Goal: Information Seeking & Learning: Learn about a topic

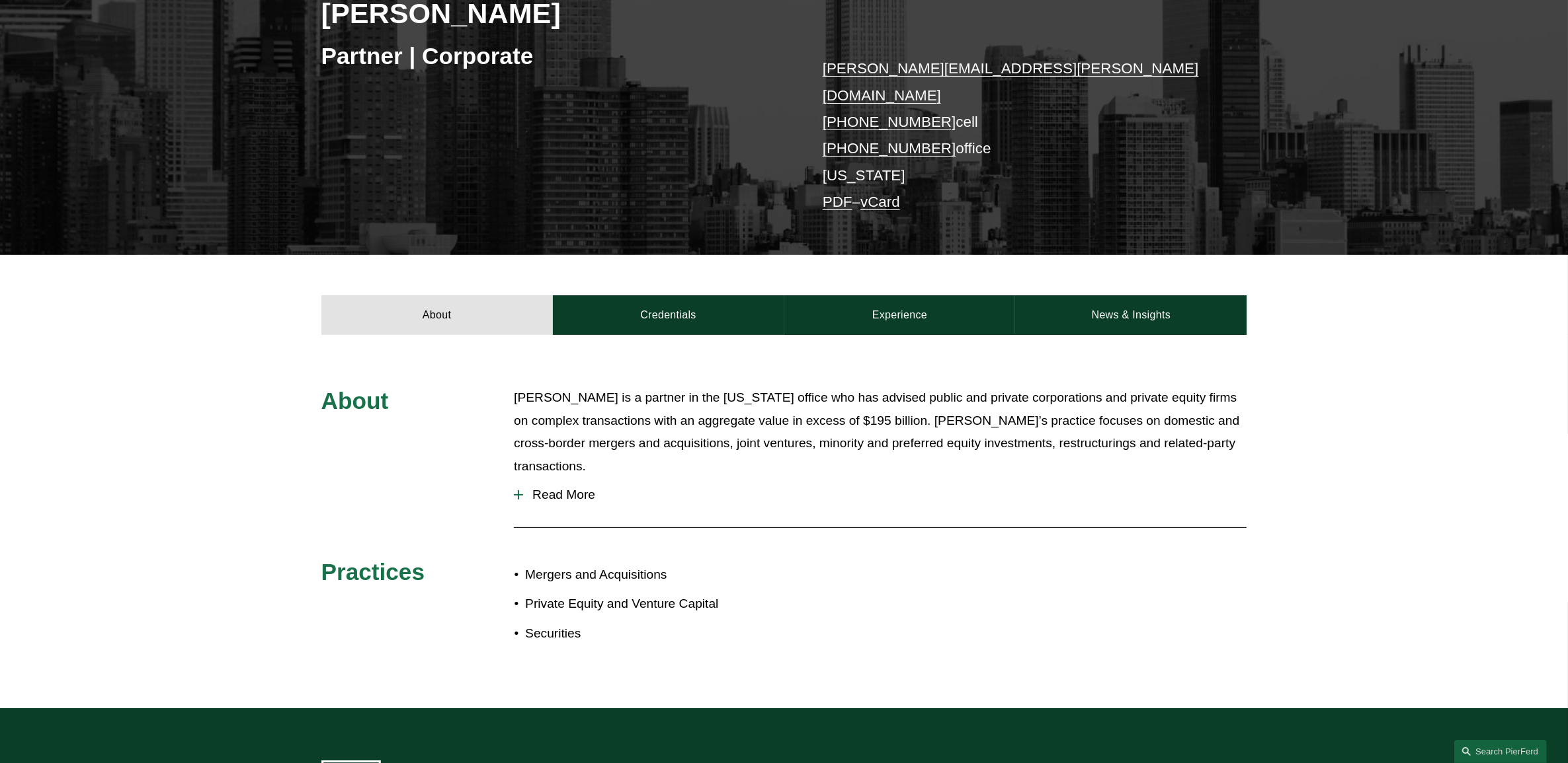
scroll to position [248, 0]
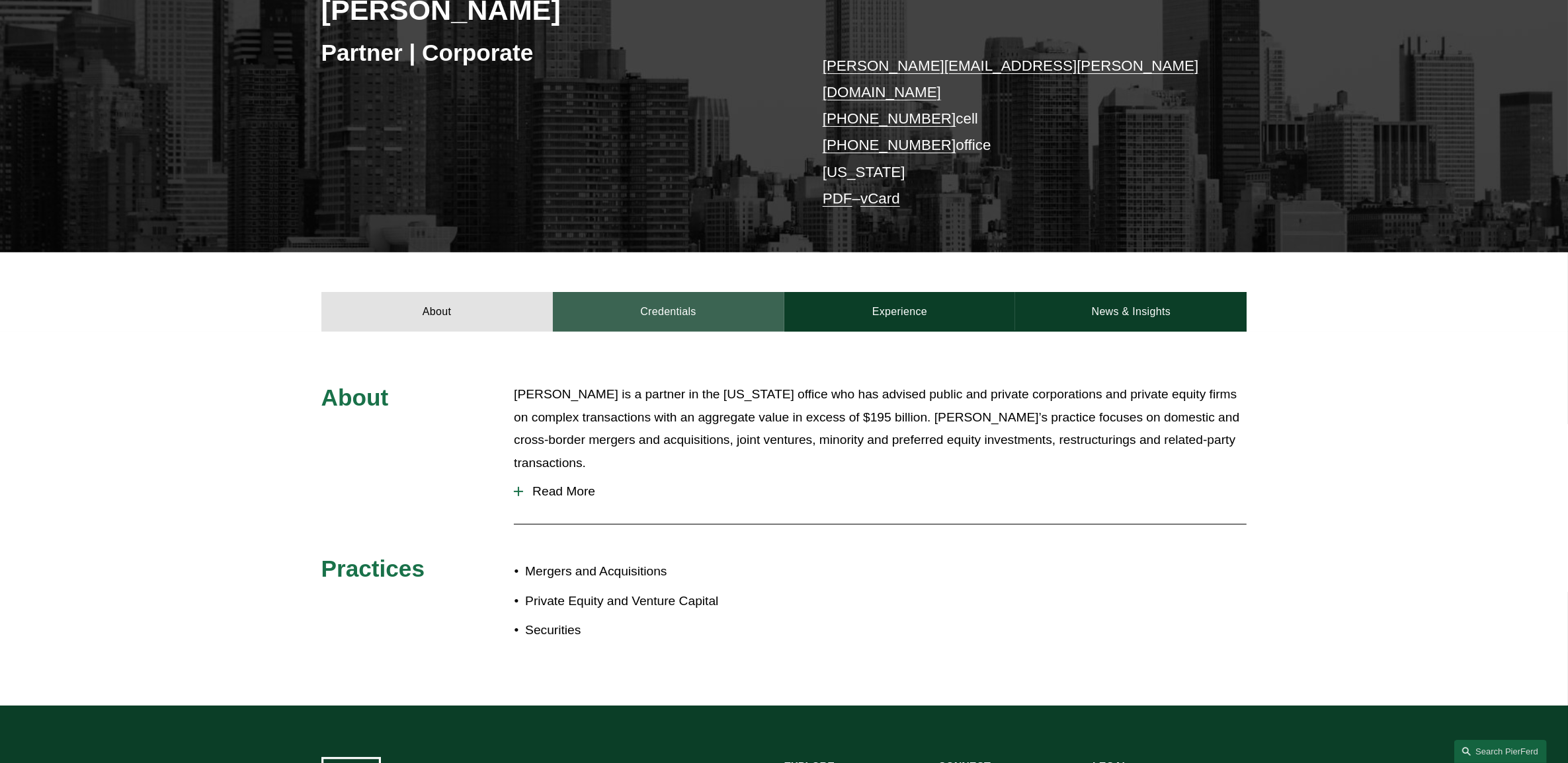
click at [667, 306] on link "Credentials" at bounding box center [668, 311] width 231 height 39
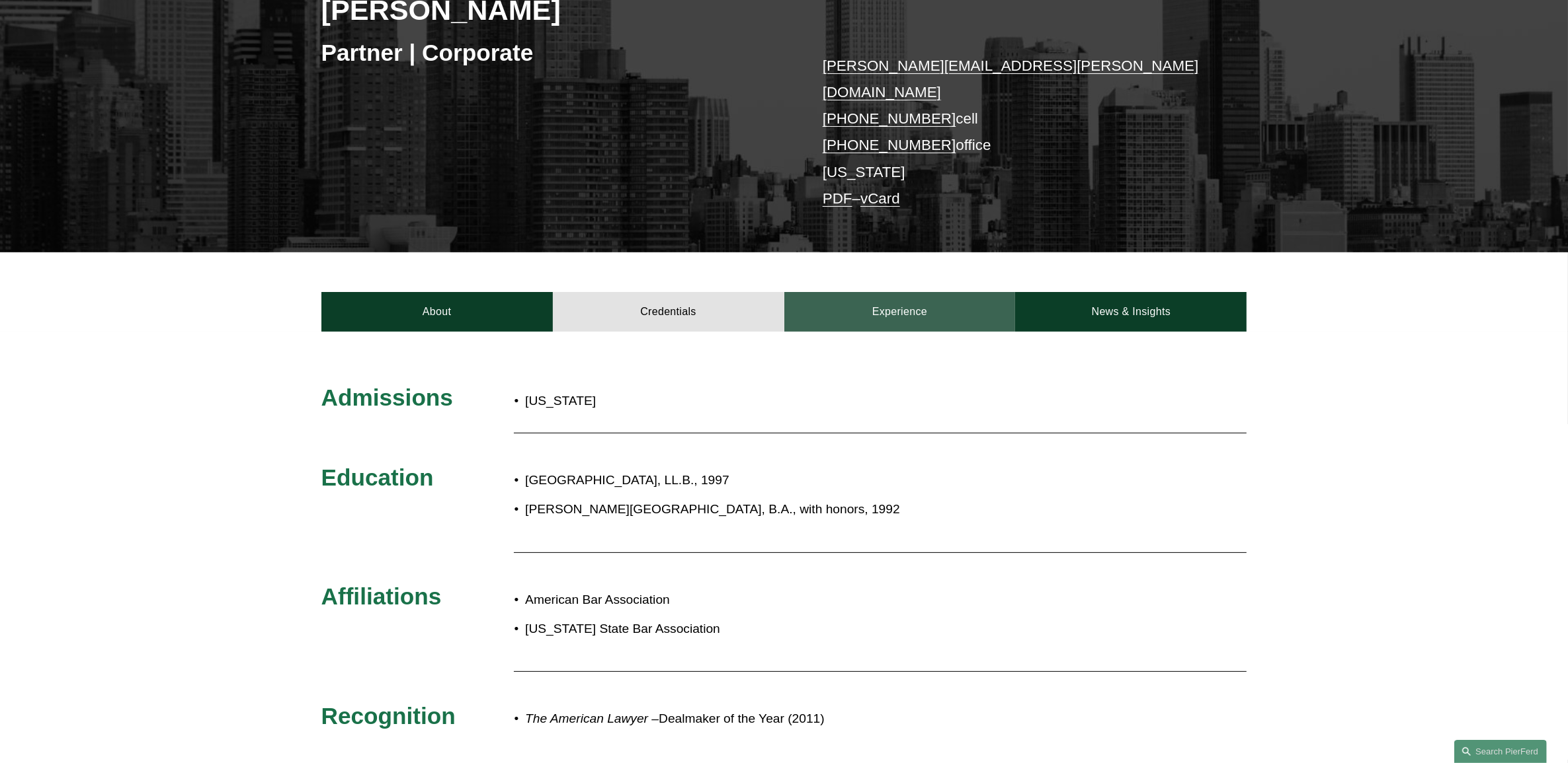
click at [868, 300] on link "Experience" at bounding box center [900, 311] width 231 height 39
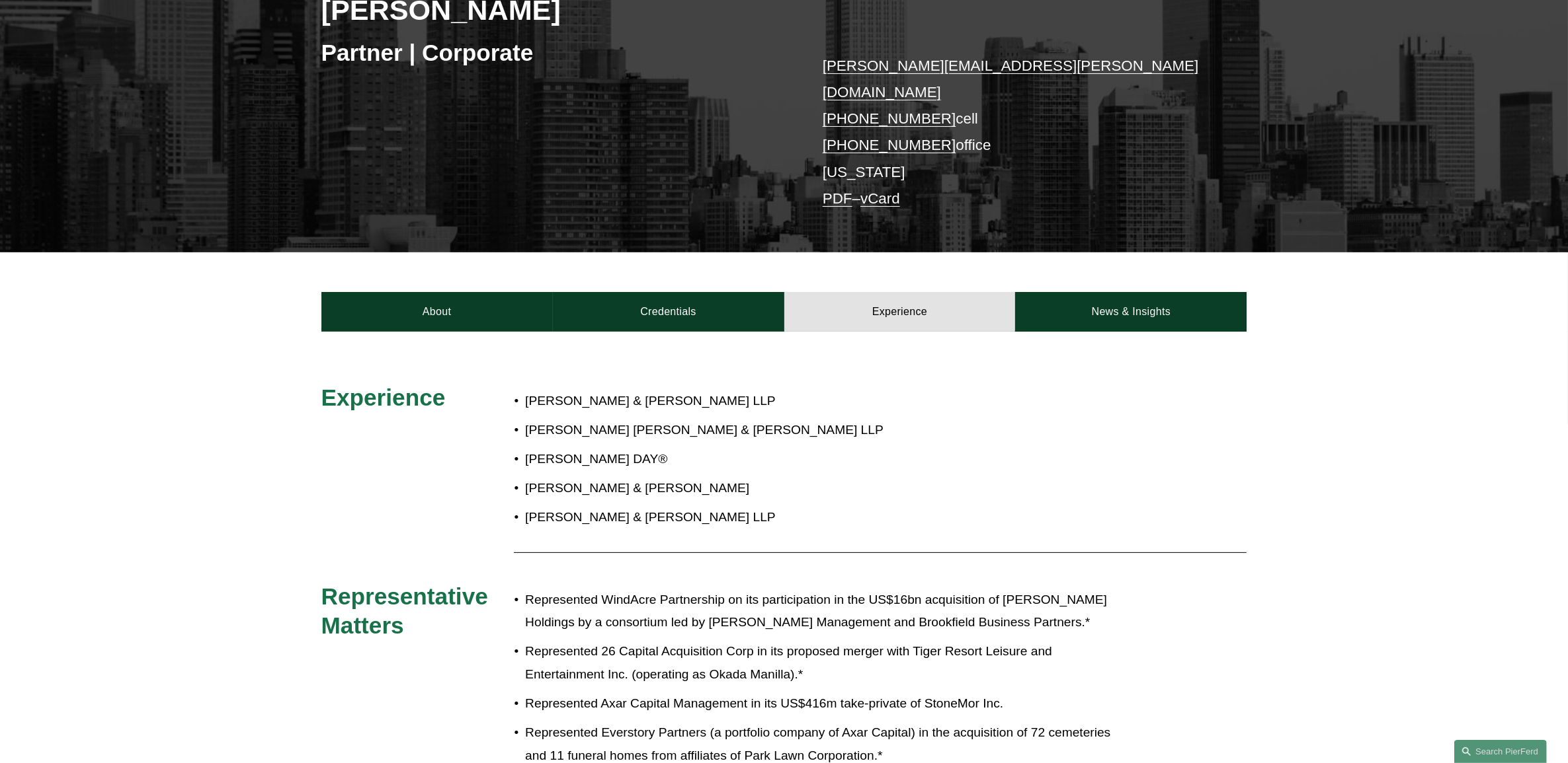
click at [566, 390] on p "[PERSON_NAME] & [PERSON_NAME] LLP" at bounding box center [827, 401] width 605 height 23
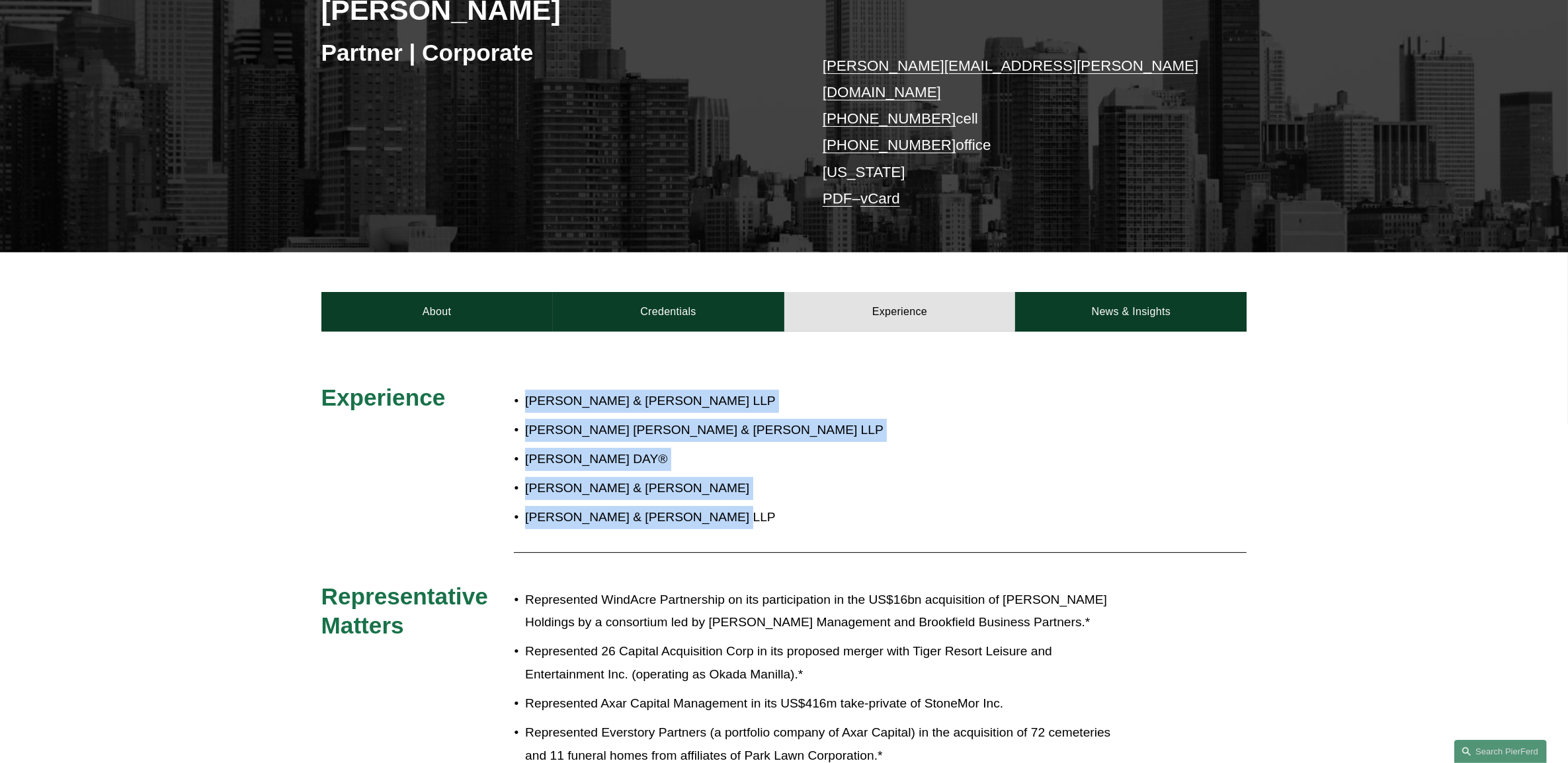
drag, startPoint x: 506, startPoint y: 377, endPoint x: 814, endPoint y: 496, distance: 330.2
drag, startPoint x: 814, startPoint y: 496, endPoint x: 832, endPoint y: 507, distance: 21.1
click at [829, 507] on p "[PERSON_NAME] & [PERSON_NAME] LLP" at bounding box center [827, 517] width 605 height 23
drag, startPoint x: 687, startPoint y: 477, endPoint x: 773, endPoint y: 495, distance: 87.9
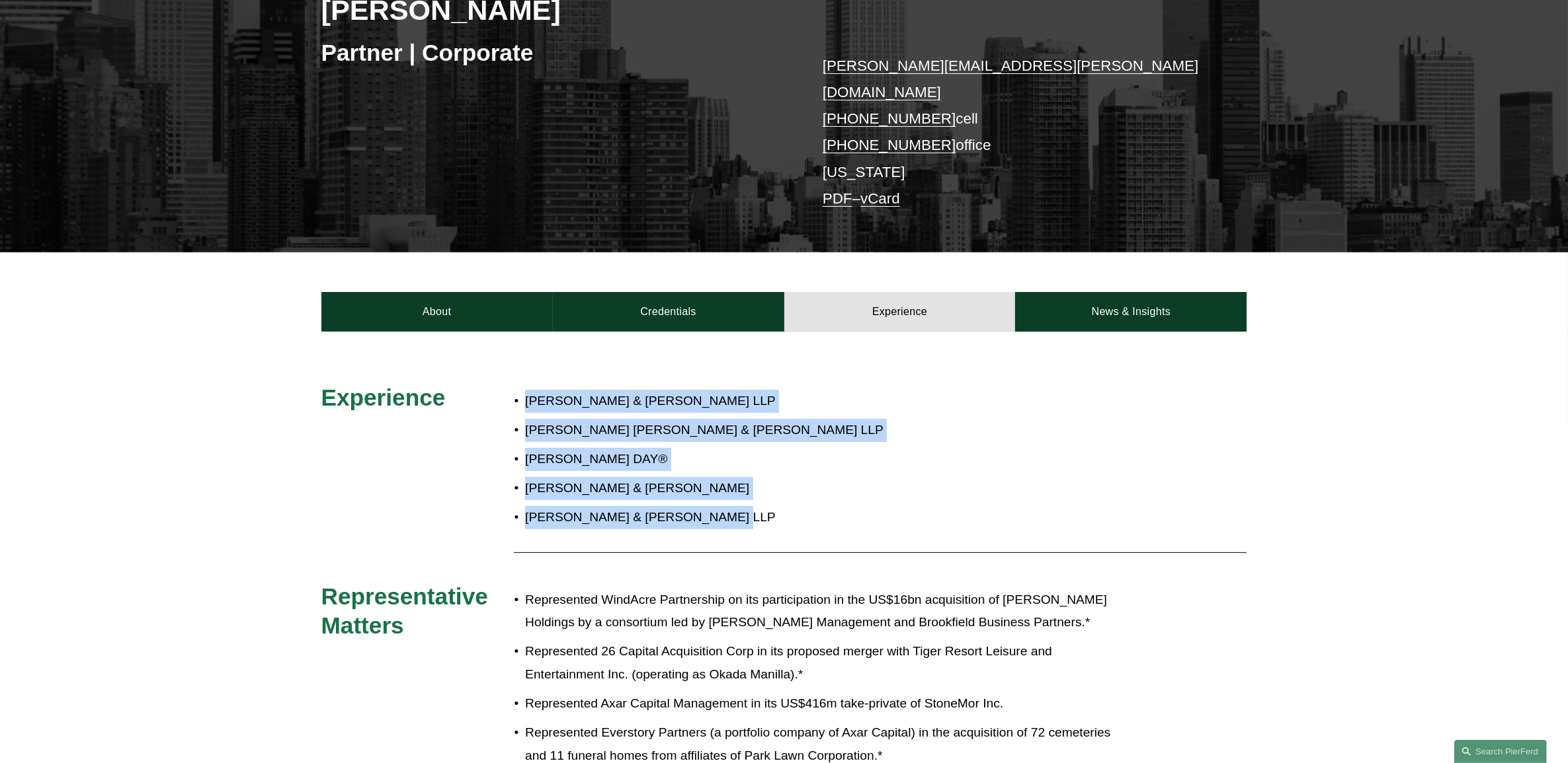
click at [687, 478] on p "[PERSON_NAME] & [PERSON_NAME]" at bounding box center [827, 488] width 605 height 23
click at [807, 507] on p "[PERSON_NAME] & [PERSON_NAME] LLP" at bounding box center [827, 517] width 605 height 23
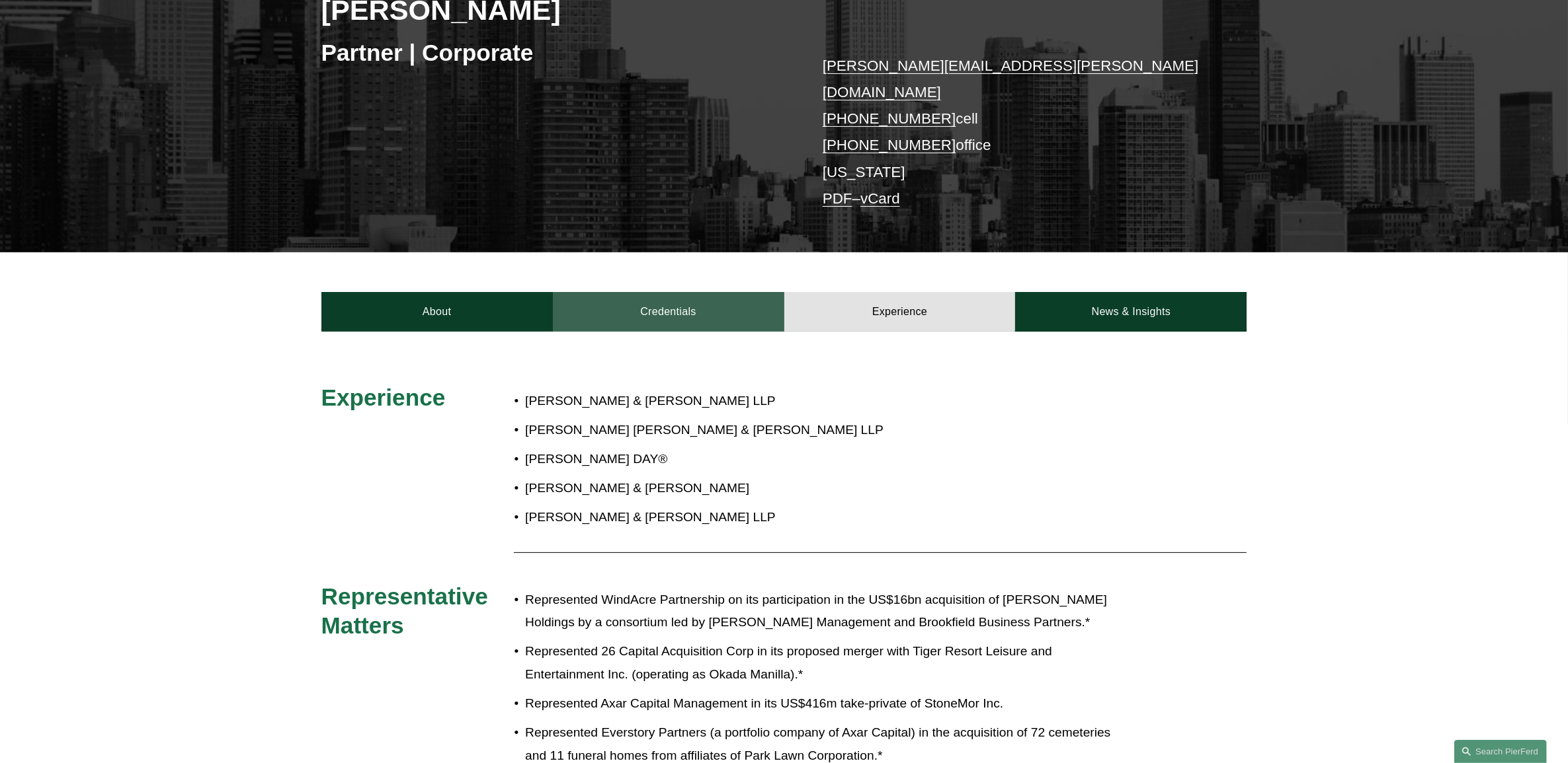
click at [657, 302] on link "Credentials" at bounding box center [668, 311] width 231 height 39
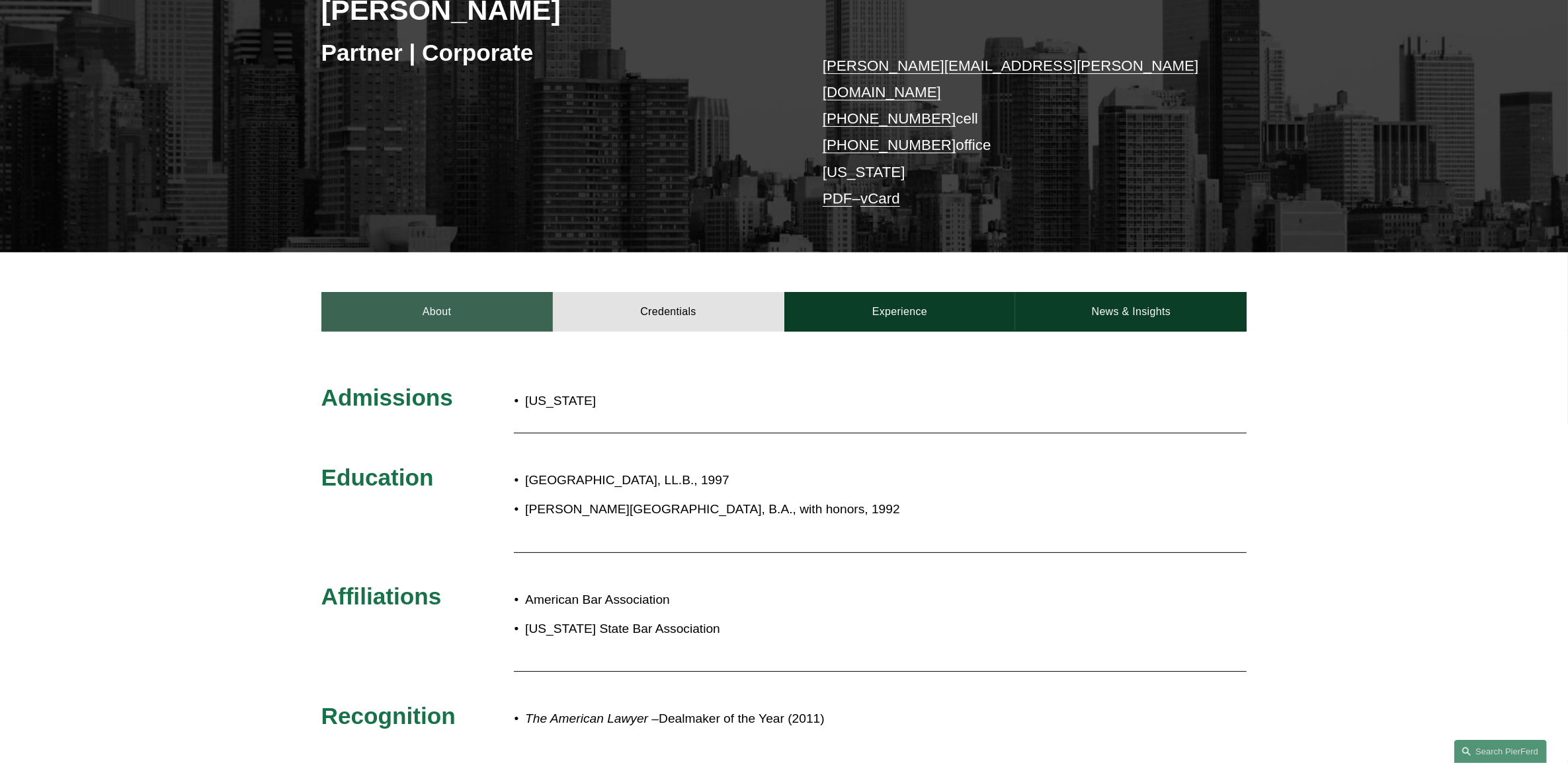
click at [461, 292] on link "About" at bounding box center [437, 311] width 231 height 39
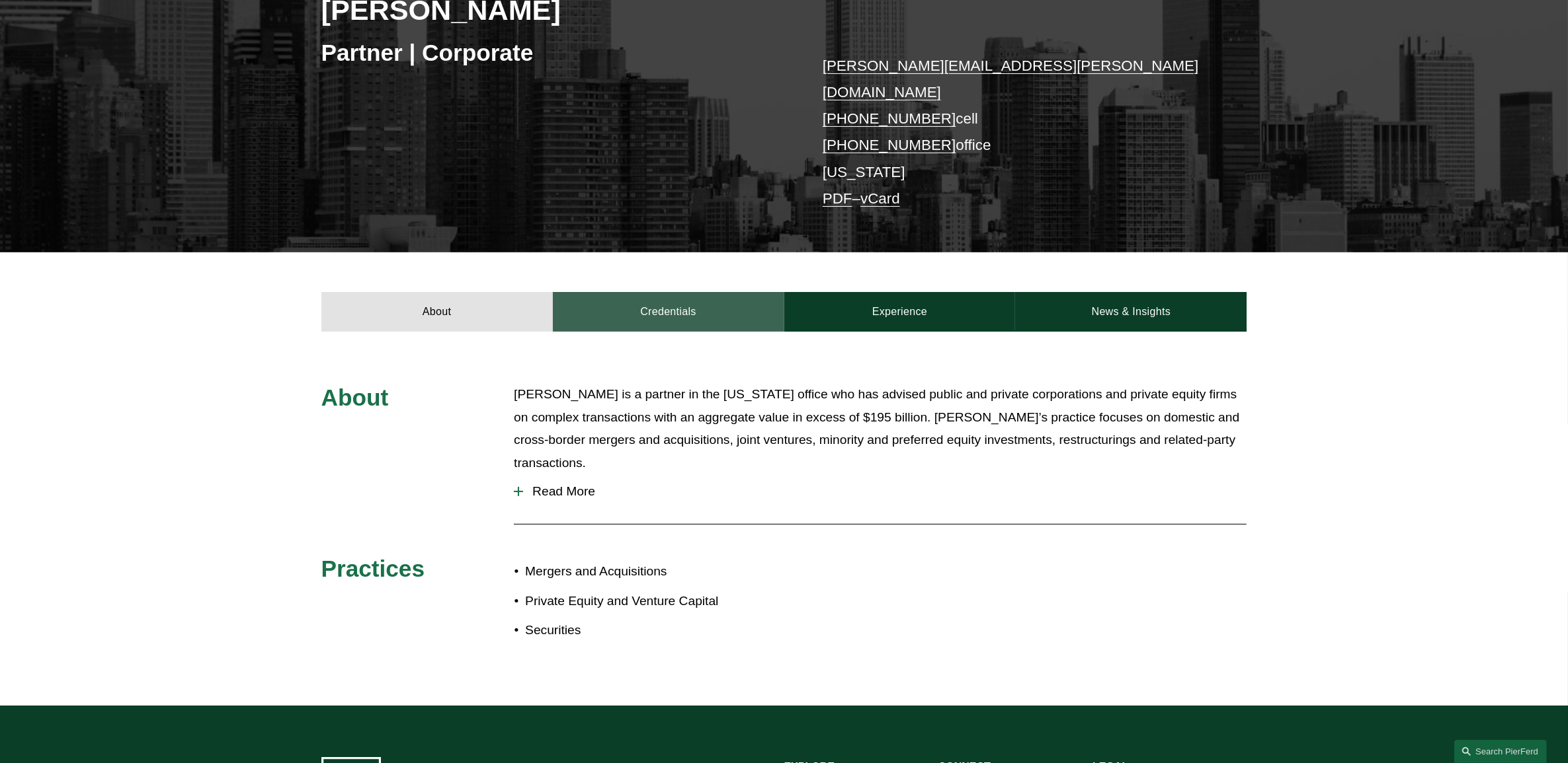
click at [588, 292] on link "Credentials" at bounding box center [668, 311] width 231 height 39
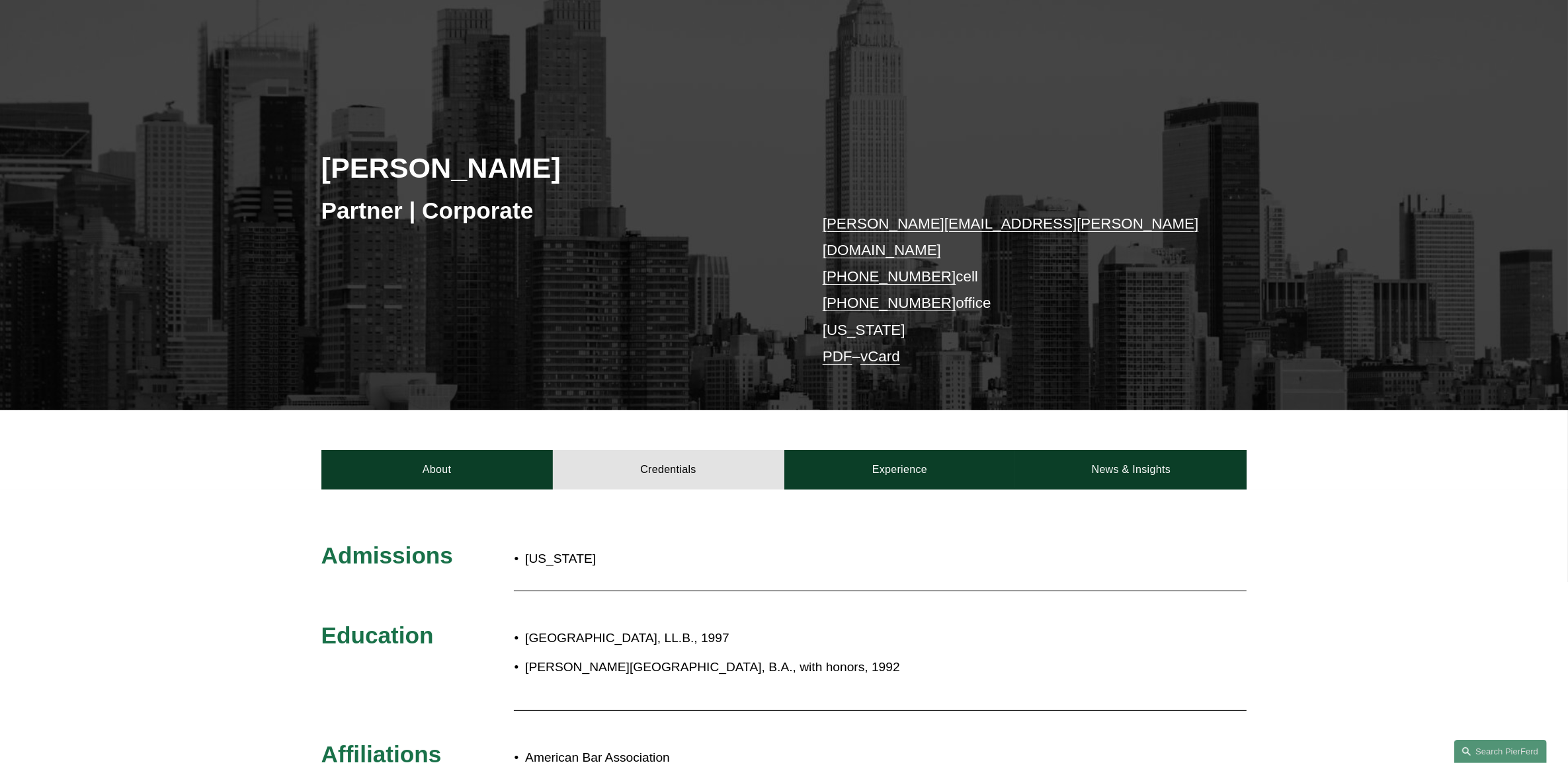
scroll to position [0, 0]
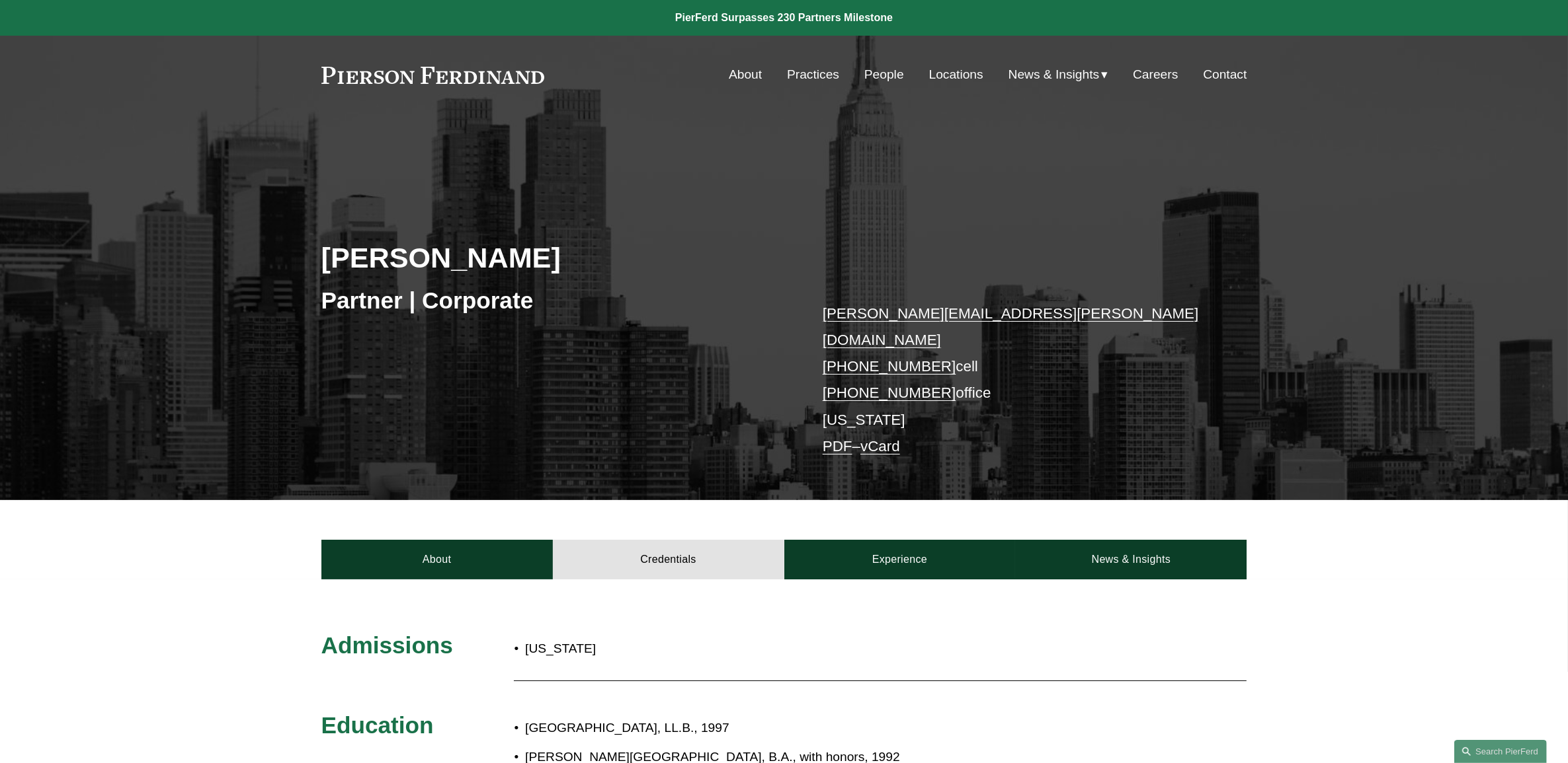
click at [725, 235] on div "[PERSON_NAME] Partner | Corporate [PERSON_NAME][EMAIL_ADDRESS][PERSON_NAME][DOM…" at bounding box center [784, 330] width 1568 height 339
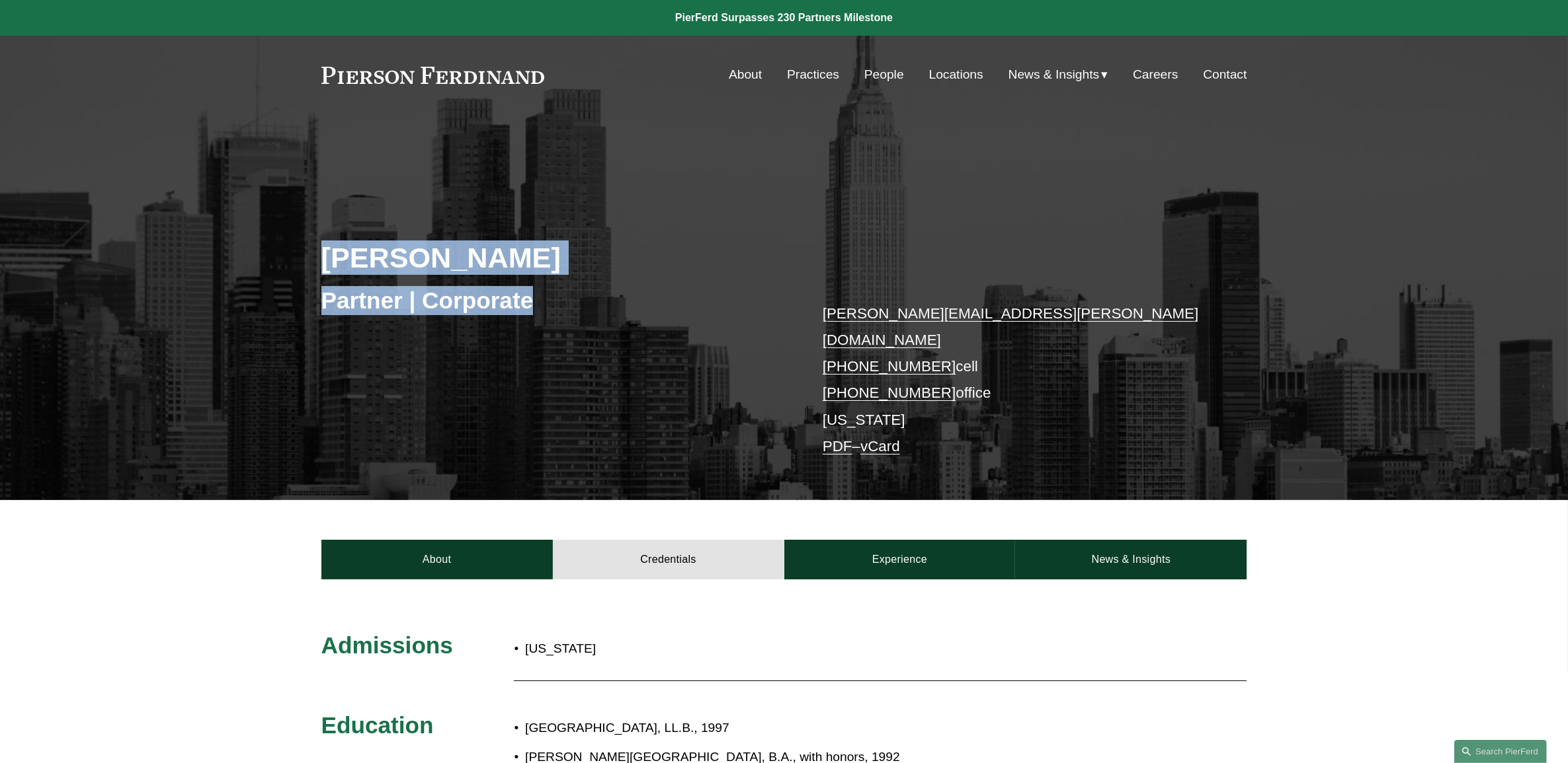
drag, startPoint x: 541, startPoint y: 304, endPoint x: 287, endPoint y: 241, distance: 261.7
click at [287, 241] on div "[PERSON_NAME] Partner | Corporate [PERSON_NAME][EMAIL_ADDRESS][PERSON_NAME][DOM…" at bounding box center [784, 330] width 1568 height 339
